Goal: Information Seeking & Learning: Learn about a topic

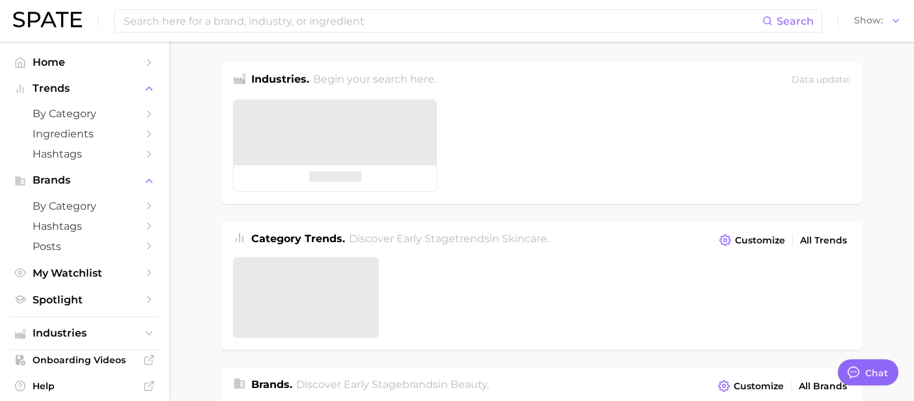
type textarea "x"
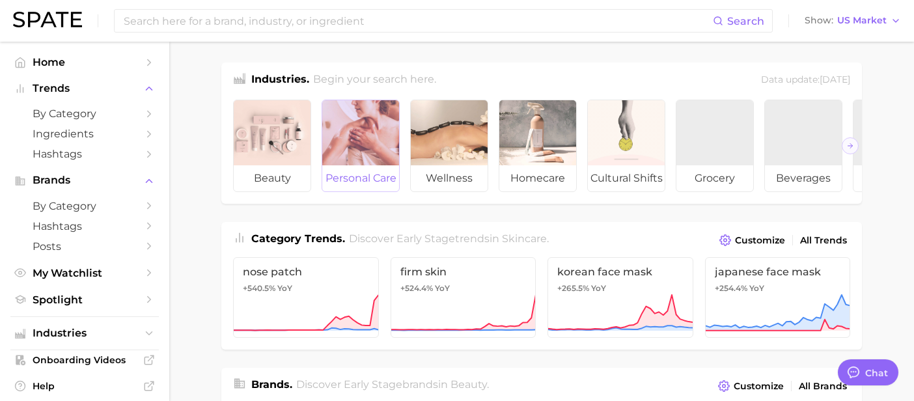
scroll to position [389, 0]
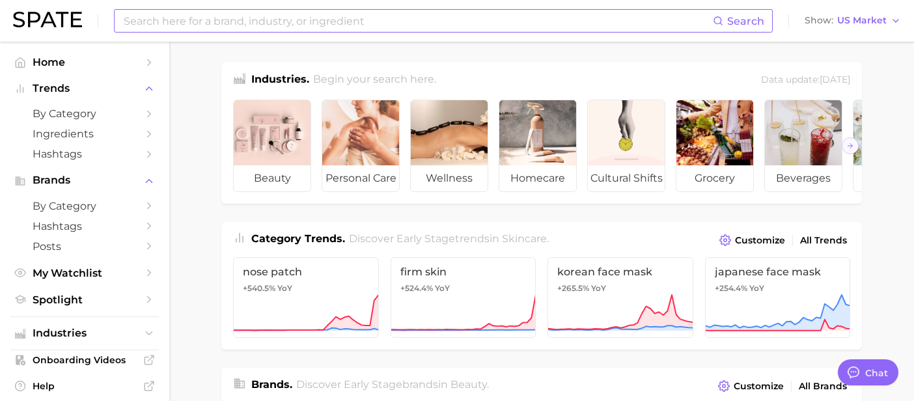
click at [338, 21] on input at bounding box center [417, 21] width 590 height 22
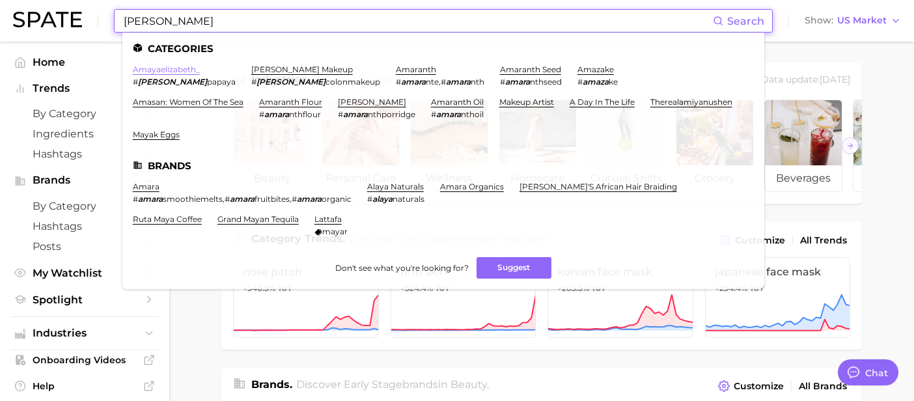
type input "[PERSON_NAME]"
click at [176, 70] on link "amayaelizabeth_" at bounding box center [166, 69] width 67 height 10
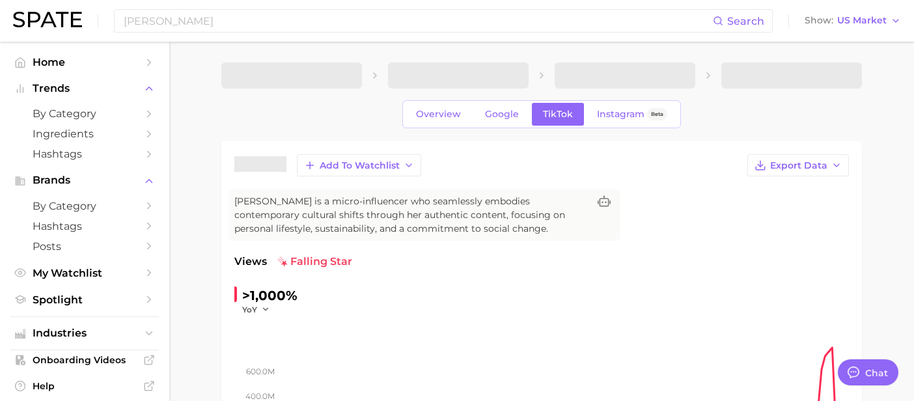
type textarea "x"
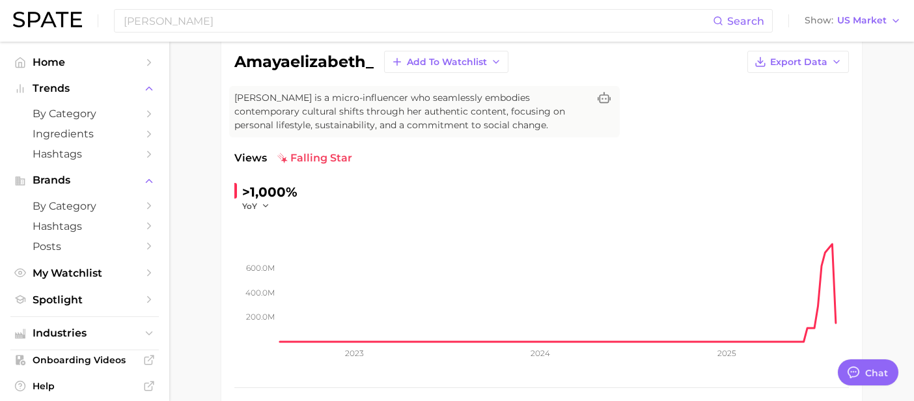
scroll to position [33, 0]
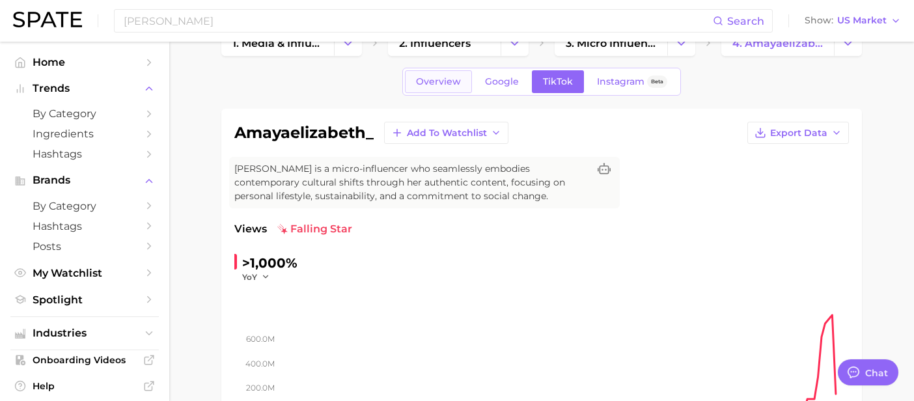
click at [441, 84] on span "Overview" at bounding box center [438, 81] width 45 height 11
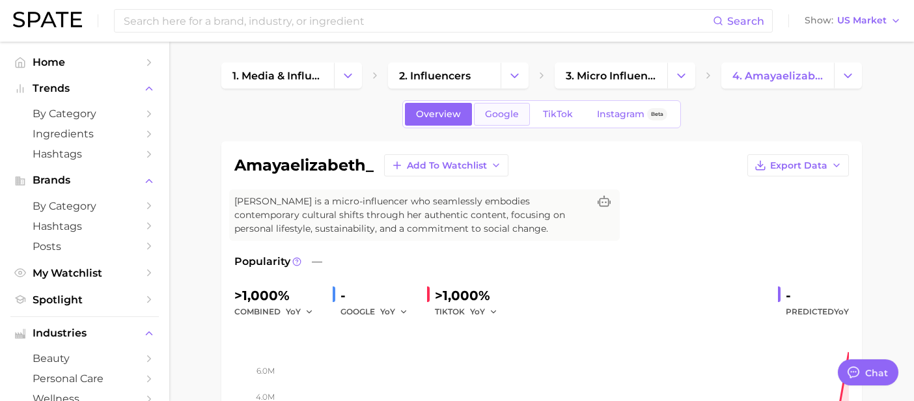
click at [499, 112] on span "Google" at bounding box center [502, 114] width 34 height 11
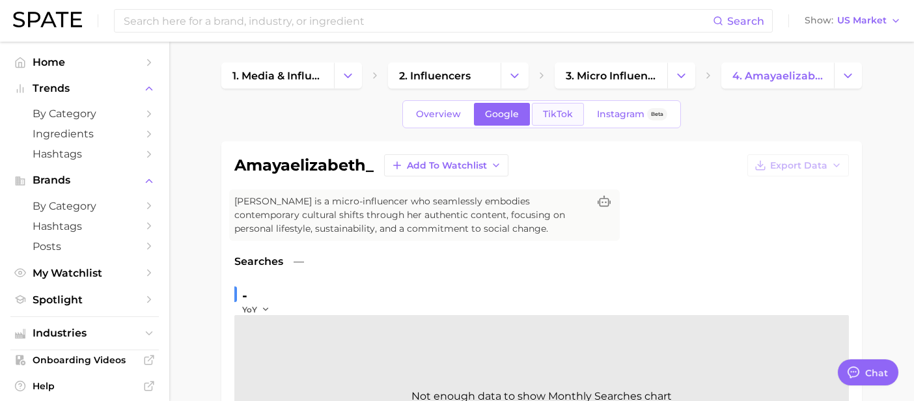
scroll to position [2, 0]
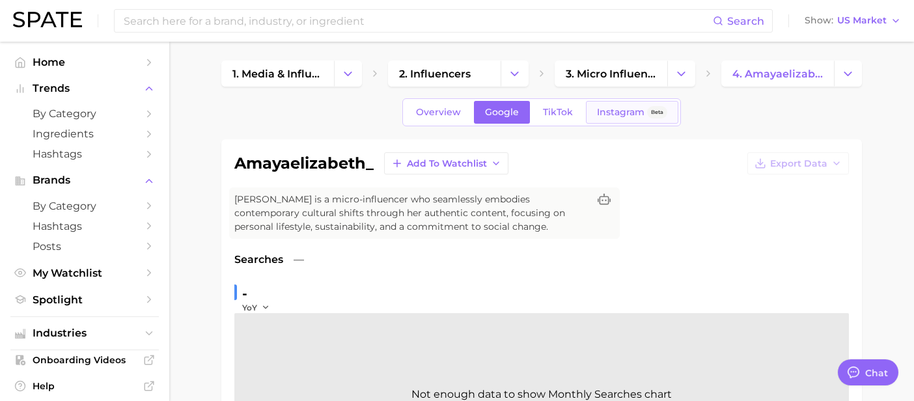
click at [630, 113] on span "Instagram" at bounding box center [621, 112] width 48 height 11
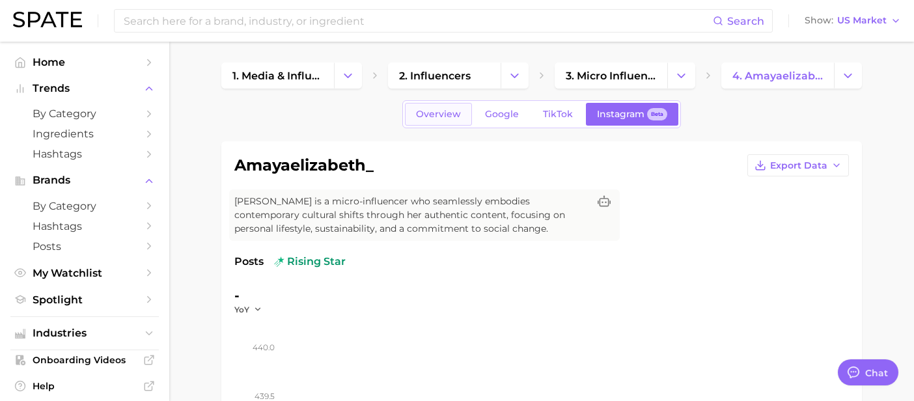
click at [439, 113] on span "Overview" at bounding box center [438, 114] width 45 height 11
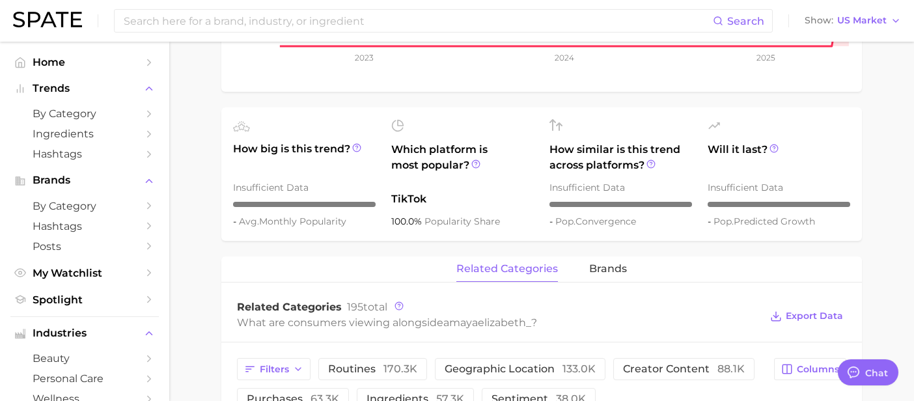
scroll to position [435, 0]
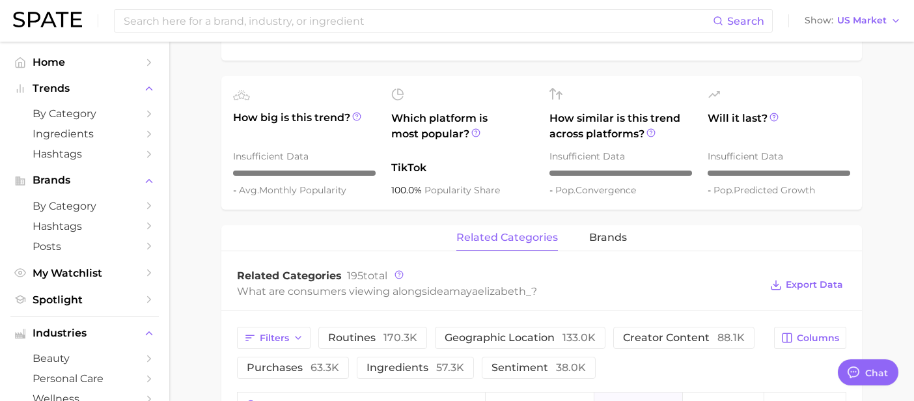
click at [430, 200] on ul "How big is this trend? Insufficient Data - avg. monthly popularity Which platfo…" at bounding box center [541, 142] width 640 height 133
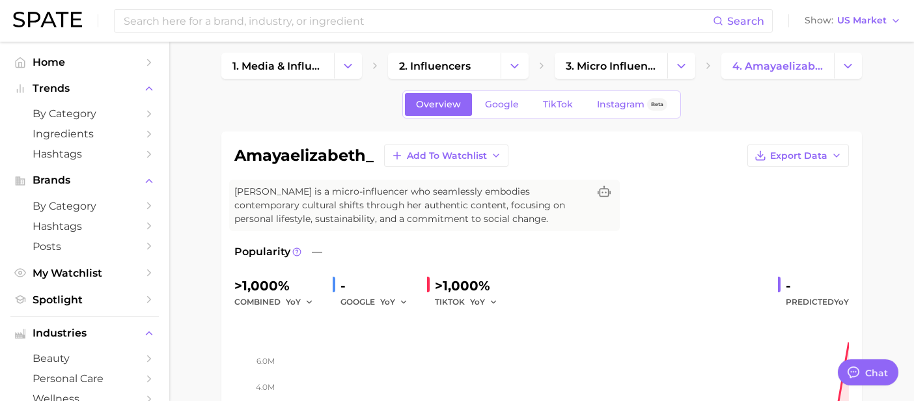
scroll to position [14, 0]
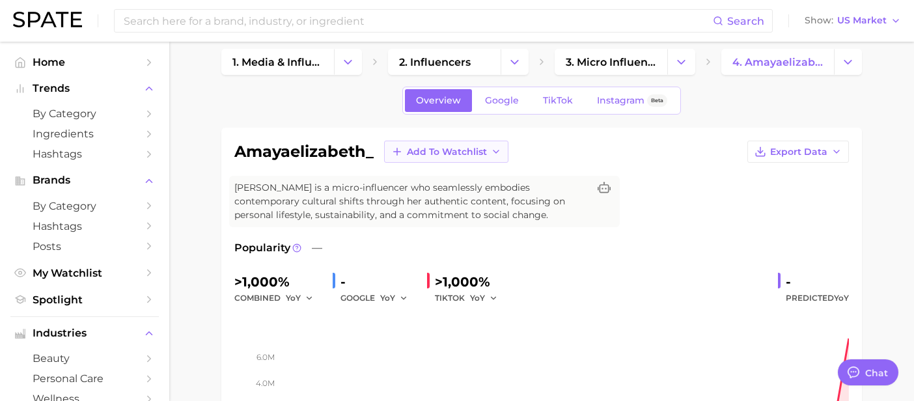
click at [474, 149] on span "Add to Watchlist" at bounding box center [447, 151] width 80 height 11
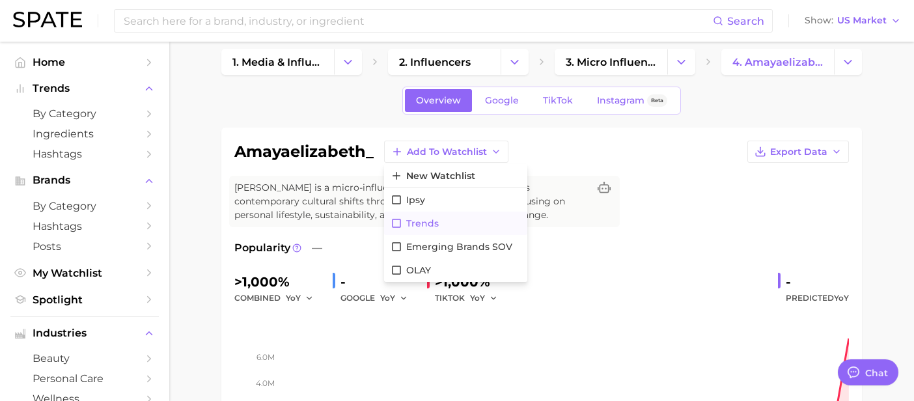
click at [397, 221] on icon at bounding box center [396, 223] width 12 height 12
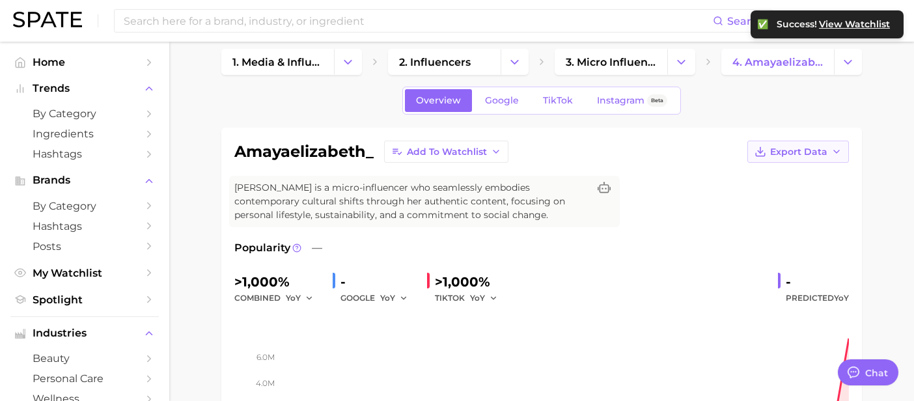
click at [799, 153] on span "Export Data" at bounding box center [798, 151] width 57 height 11
click at [793, 150] on span "Export Data" at bounding box center [798, 151] width 57 height 11
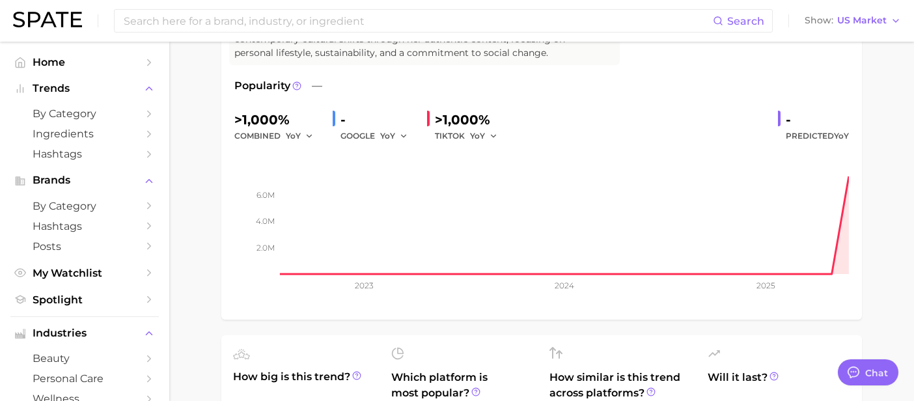
scroll to position [0, 0]
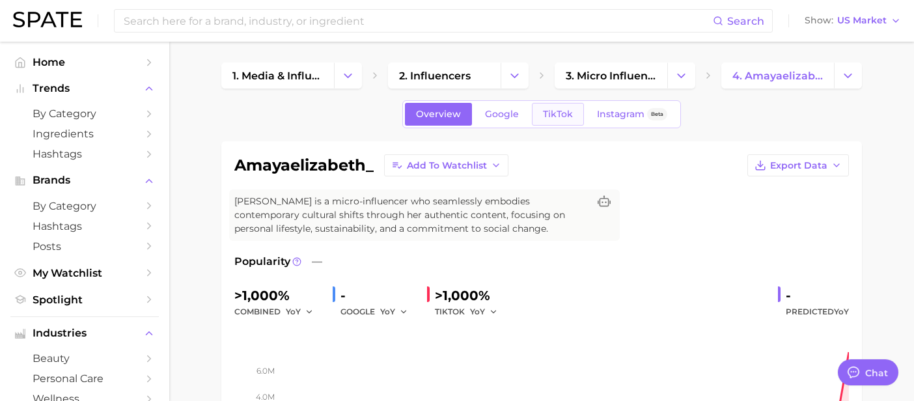
click at [553, 118] on span "TikTok" at bounding box center [558, 114] width 30 height 11
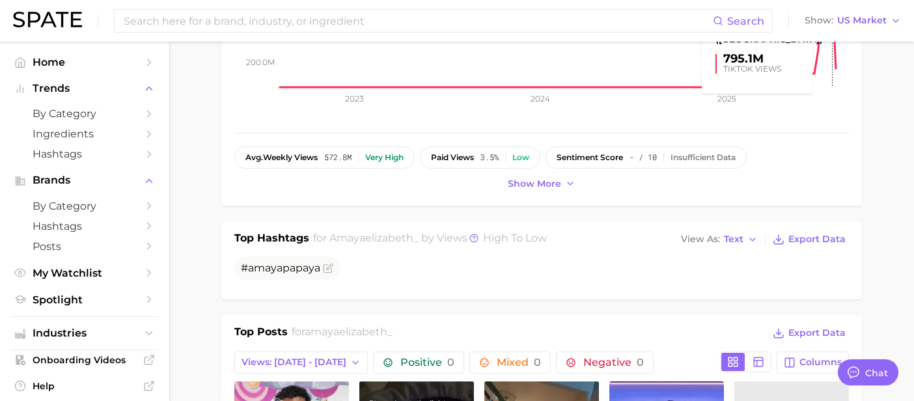
scroll to position [376, 0]
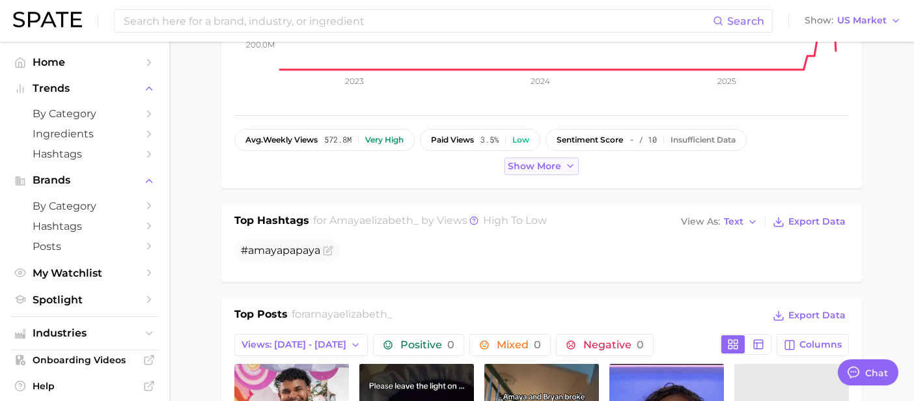
click at [528, 169] on span "Show more" at bounding box center [534, 166] width 53 height 11
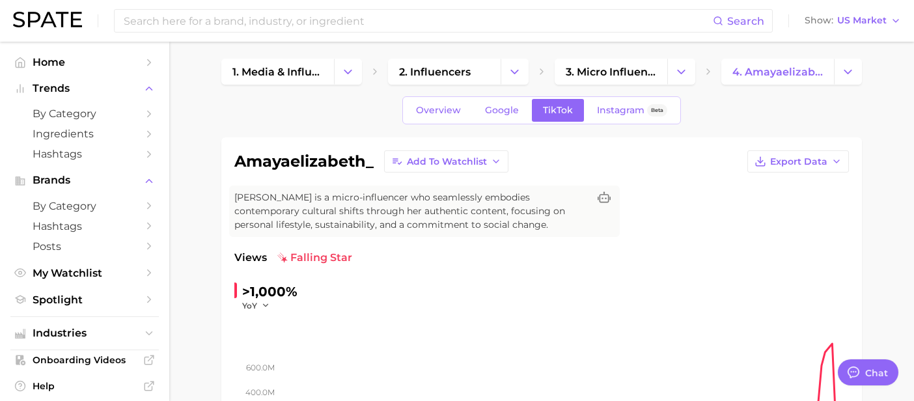
scroll to position [0, 0]
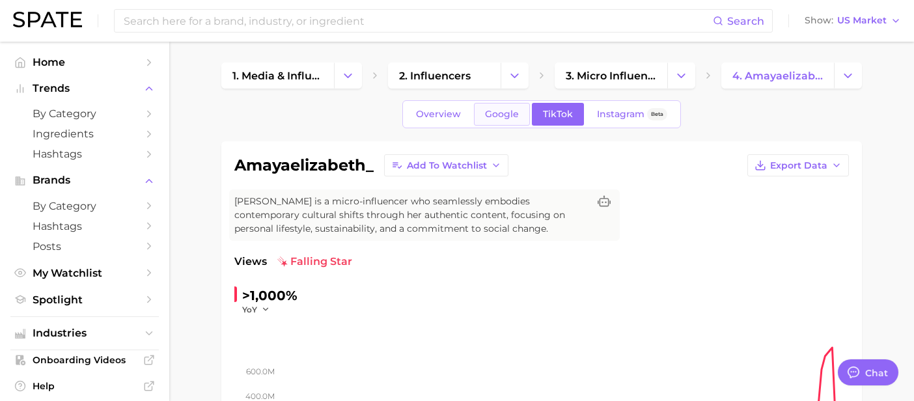
click at [484, 116] on link "Google" at bounding box center [502, 114] width 56 height 23
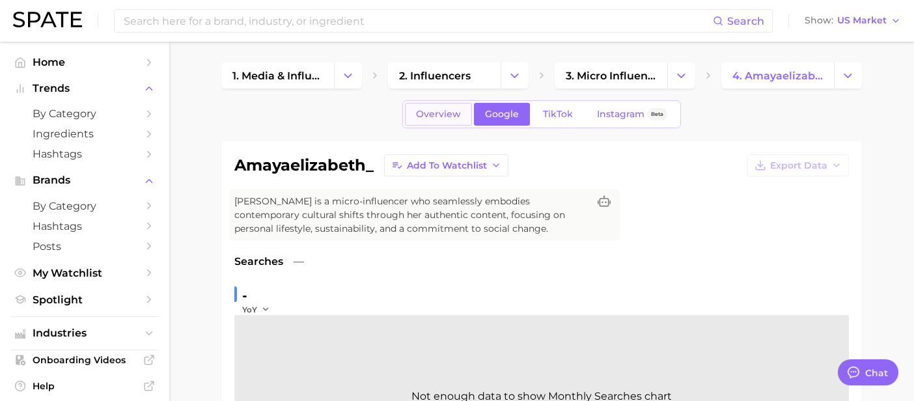
click at [444, 119] on span "Overview" at bounding box center [438, 114] width 45 height 11
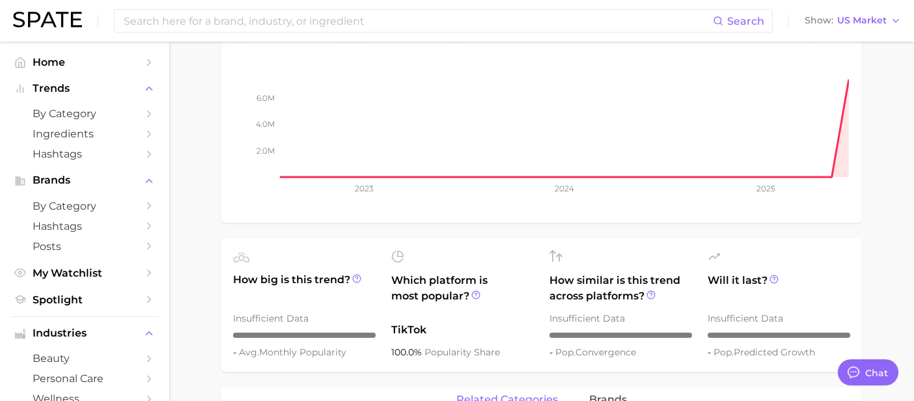
scroll to position [315, 0]
